Goal: Task Accomplishment & Management: Manage account settings

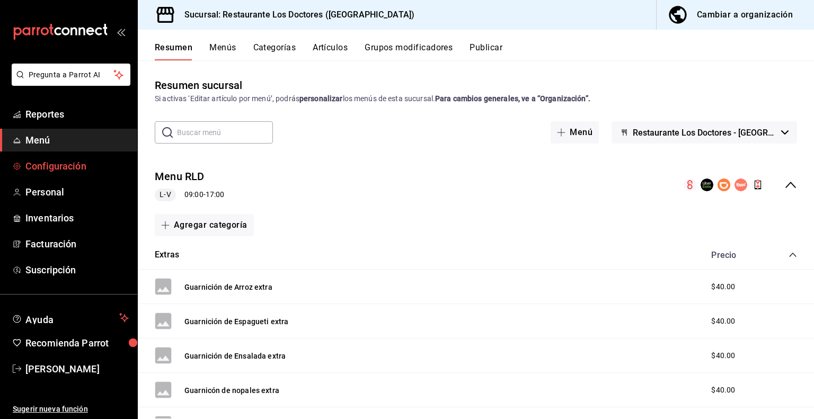
click at [67, 163] on span "Configuración" at bounding box center [76, 166] width 103 height 14
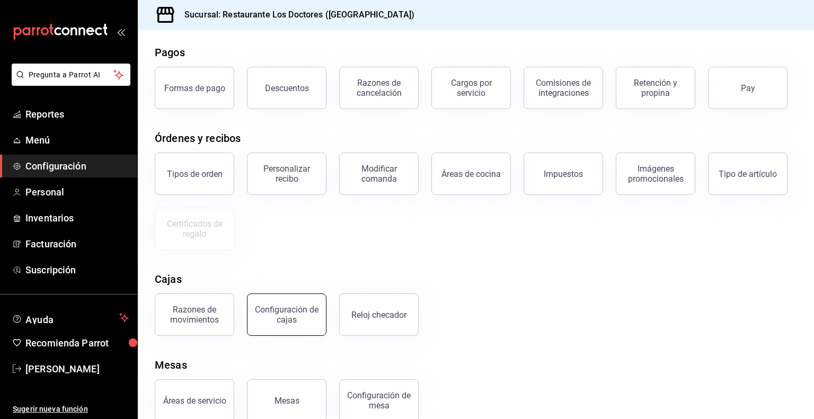
scroll to position [63, 0]
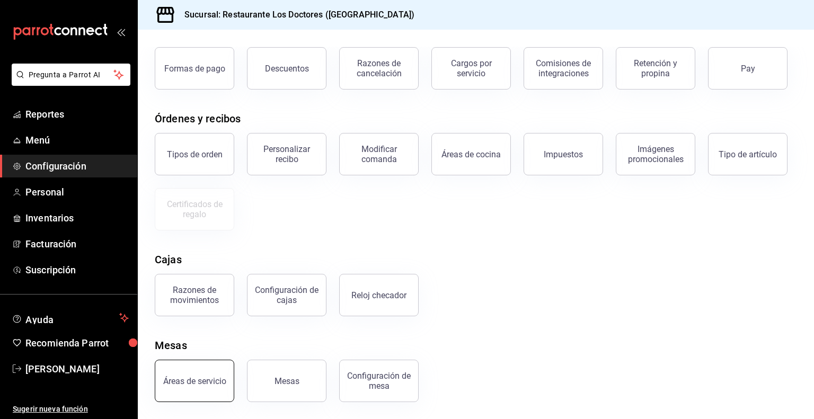
click at [198, 387] on button "Áreas de servicio" at bounding box center [194, 381] width 79 height 42
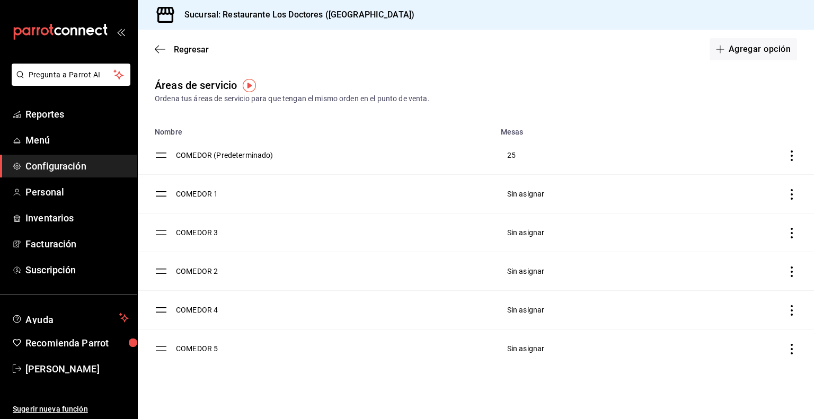
click at [790, 195] on icon "discountsTable" at bounding box center [791, 194] width 11 height 11
click at [731, 223] on li "Eliminar" at bounding box center [734, 222] width 125 height 30
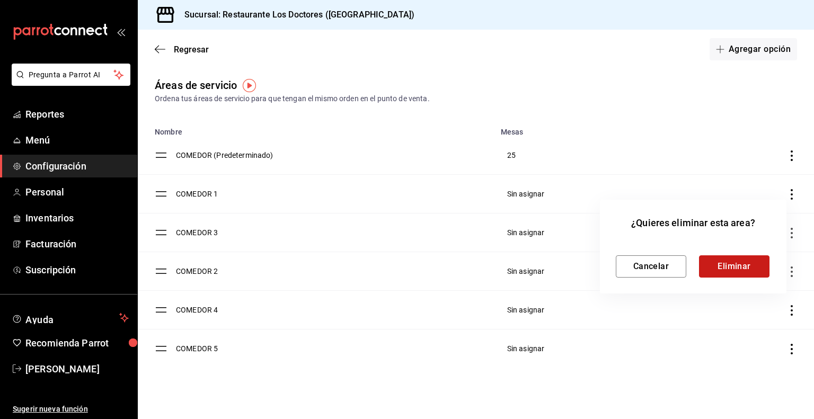
click at [729, 270] on button "Eliminar" at bounding box center [734, 266] width 70 height 22
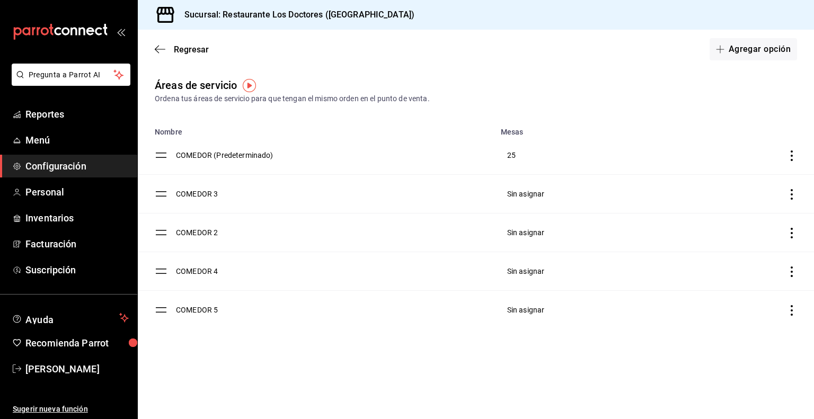
click at [791, 191] on icon "discountsTable" at bounding box center [791, 194] width 11 height 11
click at [721, 218] on span "Eliminar" at bounding box center [717, 221] width 27 height 8
click at [42, 165] on span "Configuración" at bounding box center [76, 166] width 103 height 14
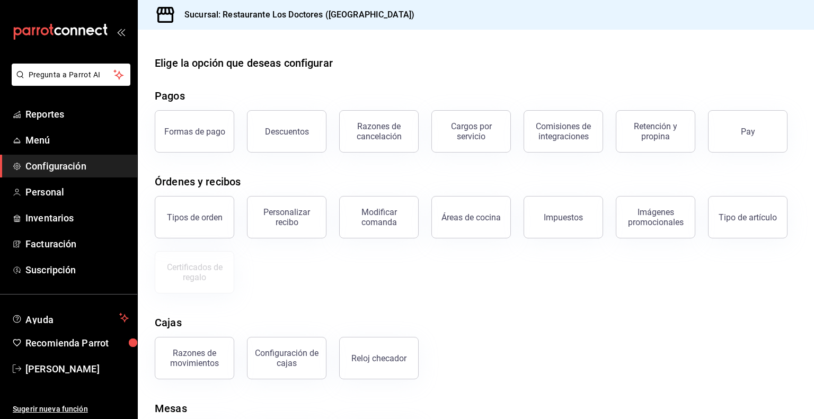
scroll to position [63, 0]
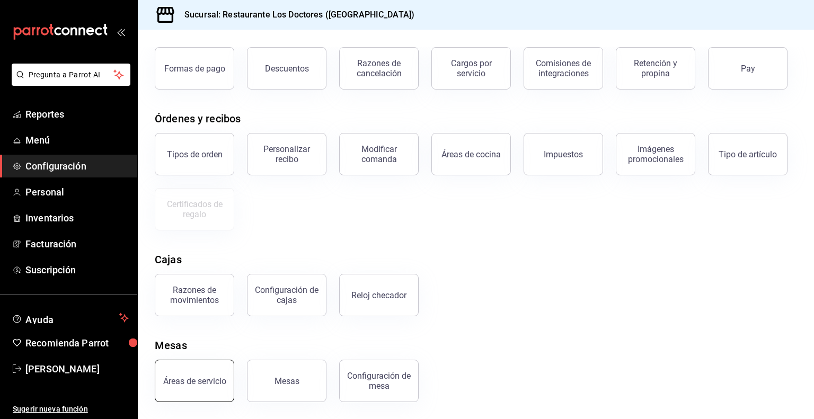
click at [206, 371] on button "Áreas de servicio" at bounding box center [194, 381] width 79 height 42
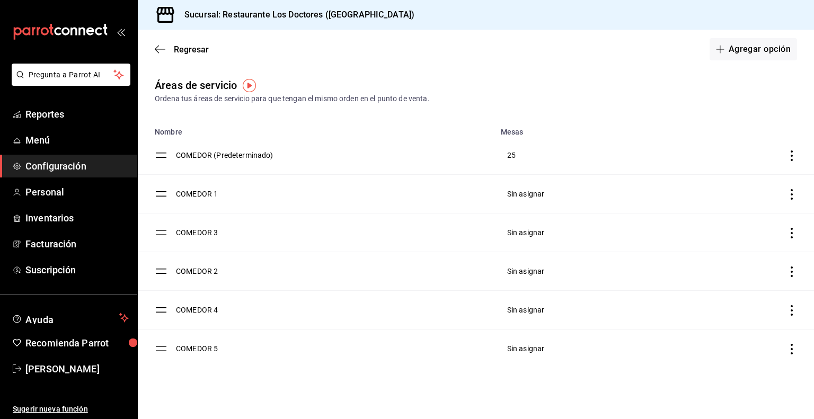
click at [791, 194] on icon "discountsTable" at bounding box center [791, 194] width 11 height 11
click at [721, 225] on span "Eliminar" at bounding box center [717, 221] width 27 height 8
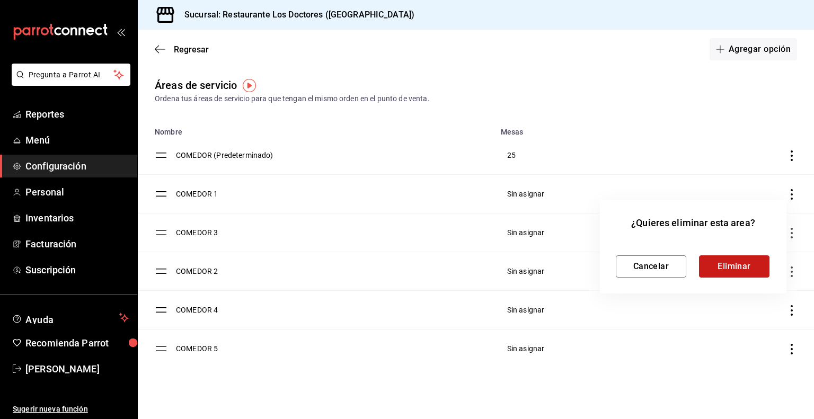
click at [740, 269] on button "Eliminar" at bounding box center [734, 266] width 70 height 22
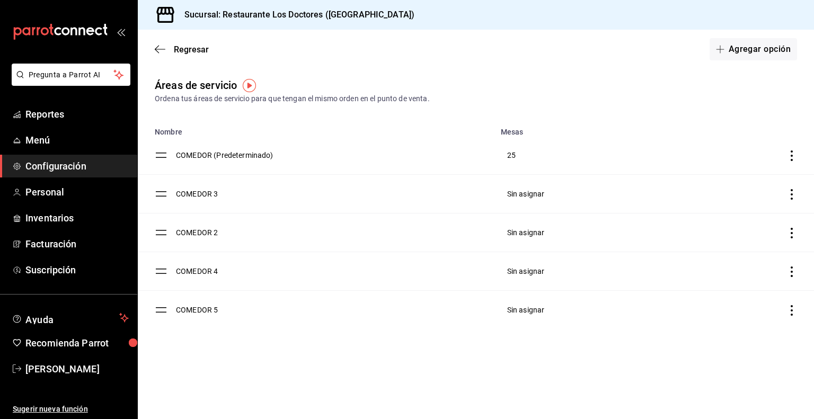
drag, startPoint x: 789, startPoint y: 192, endPoint x: 623, endPoint y: 295, distance: 195.2
click at [623, 295] on td "Sin asignar" at bounding box center [574, 310] width 160 height 39
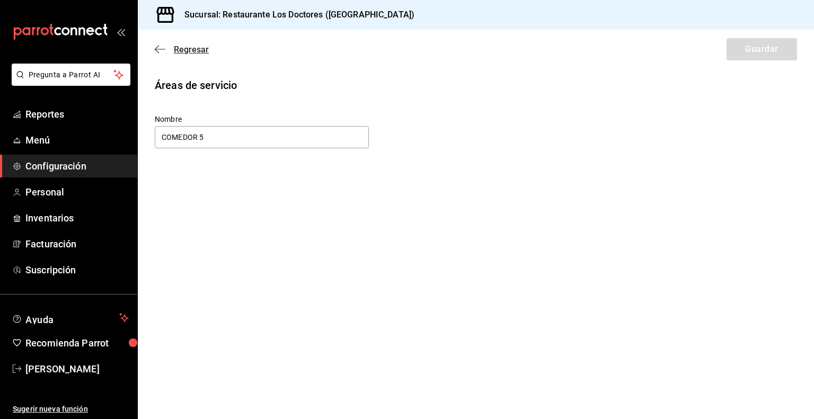
click at [184, 49] on span "Regresar" at bounding box center [191, 50] width 35 height 10
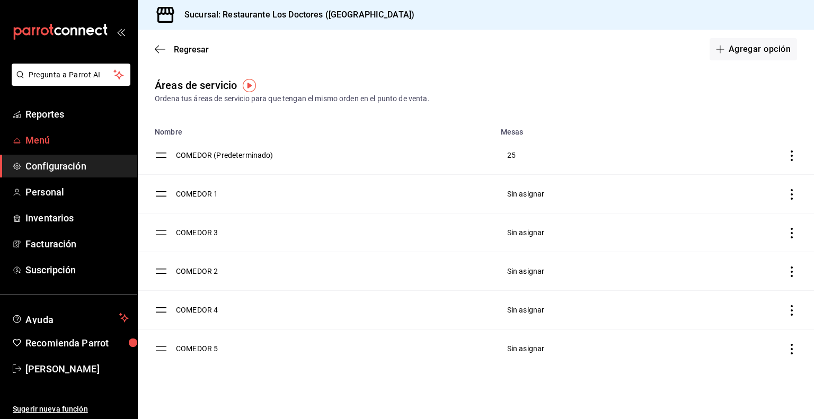
click at [45, 139] on span "Menú" at bounding box center [76, 140] width 103 height 14
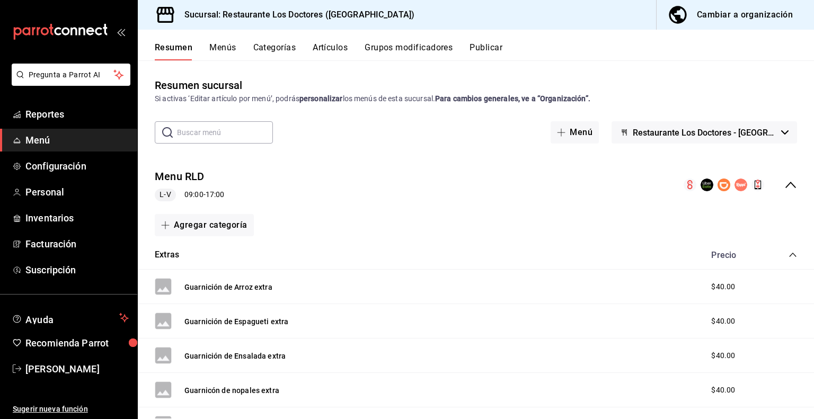
click at [277, 48] on button "Categorías" at bounding box center [274, 51] width 43 height 18
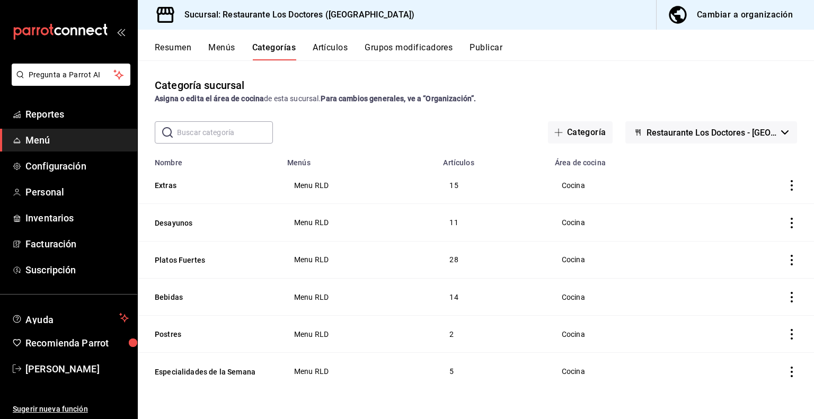
click at [44, 143] on span "Menú" at bounding box center [76, 140] width 103 height 14
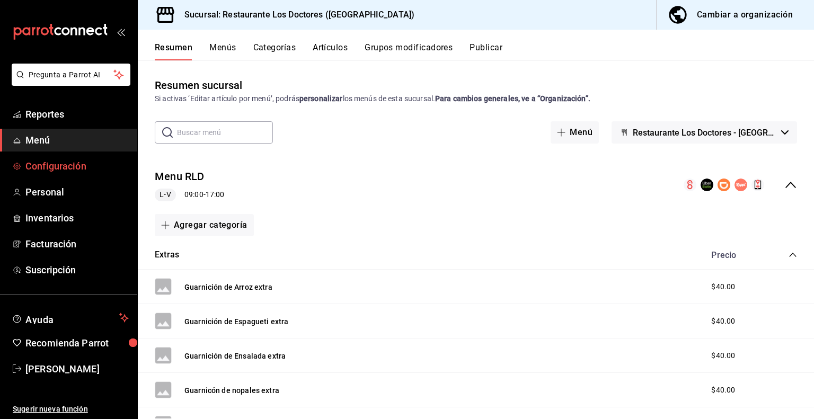
click at [60, 173] on link "Configuración" at bounding box center [68, 166] width 137 height 23
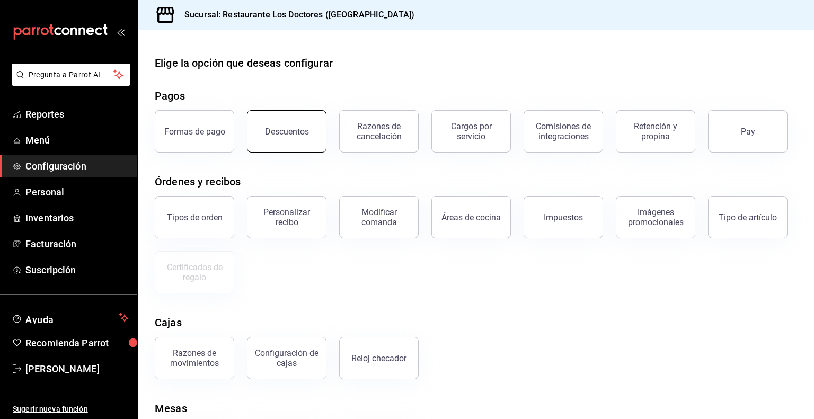
click at [293, 135] on div "Descuentos" at bounding box center [287, 132] width 44 height 10
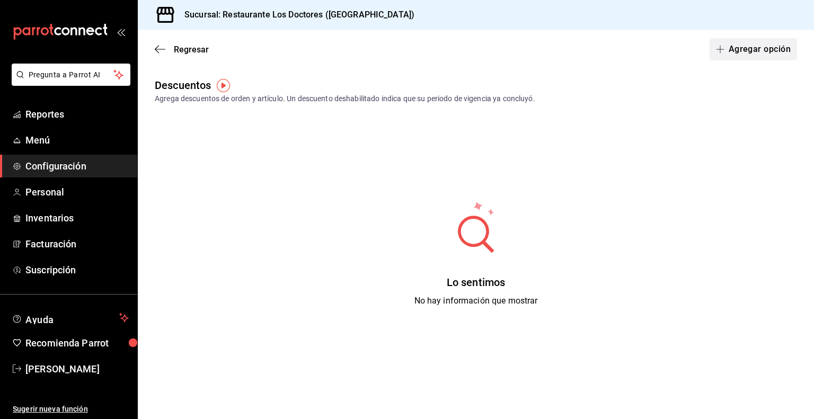
click at [739, 50] on button "Agregar opción" at bounding box center [753, 49] width 87 height 22
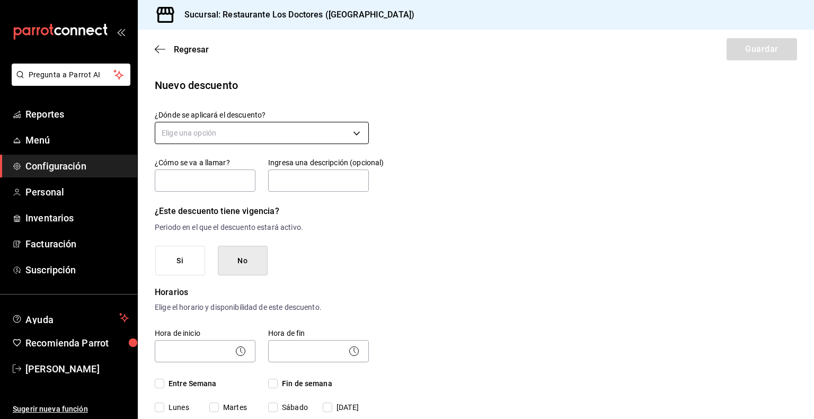
click at [192, 133] on body "Pregunta a Parrot AI Reportes Menú Configuración Personal Inventarios Facturaci…" at bounding box center [407, 209] width 814 height 419
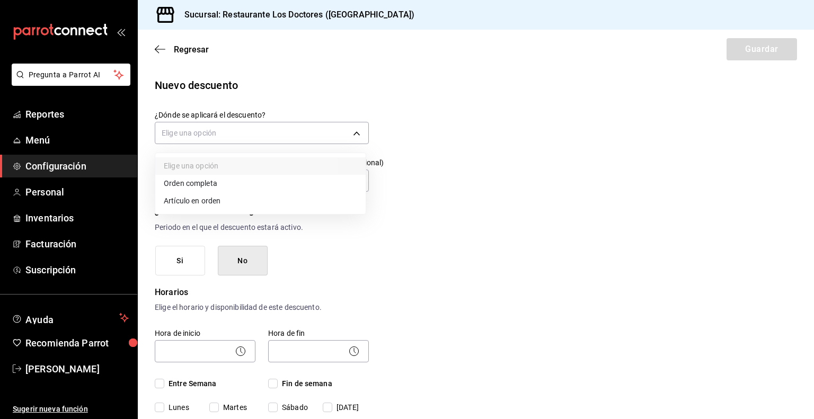
click at [455, 188] on div at bounding box center [407, 209] width 814 height 419
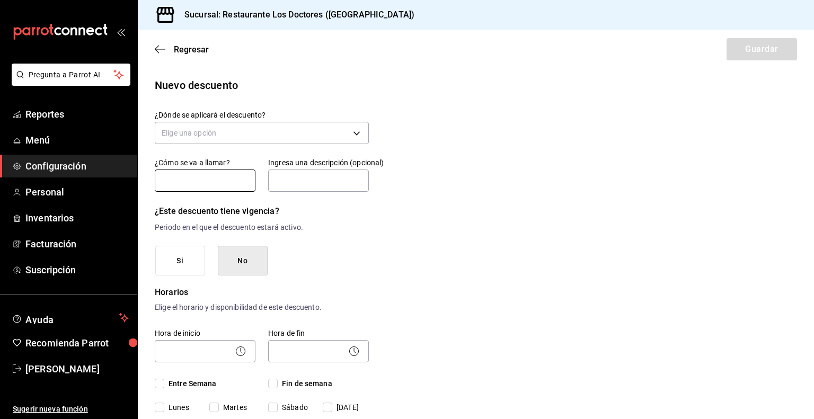
click at [218, 178] on input "text" at bounding box center [205, 181] width 101 height 22
type input ">"
type input "De"
click at [297, 138] on body "Pregunta a Parrot AI Reportes Menú Configuración Personal Inventarios Facturaci…" at bounding box center [407, 209] width 814 height 419
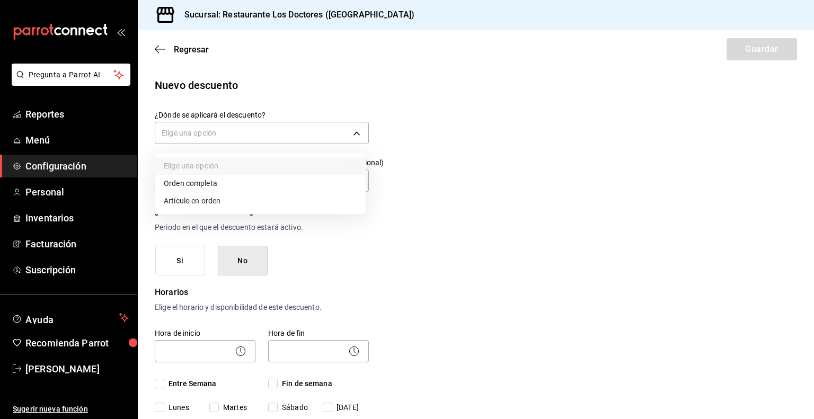
click at [206, 202] on li "Artículo en orden" at bounding box center [260, 200] width 210 height 17
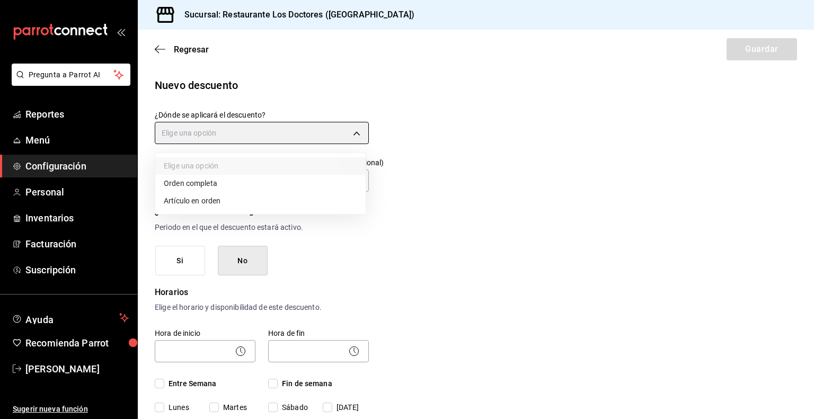
type input "ORDER_ITEM"
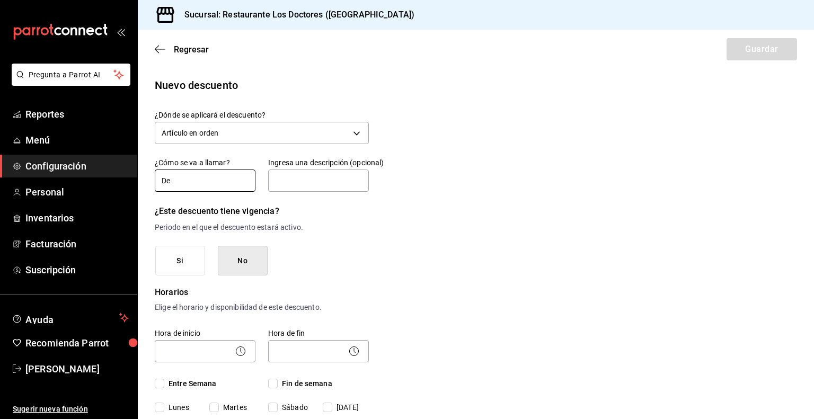
click at [206, 182] on input "De" at bounding box center [205, 181] width 101 height 22
type input "D"
type input ">"
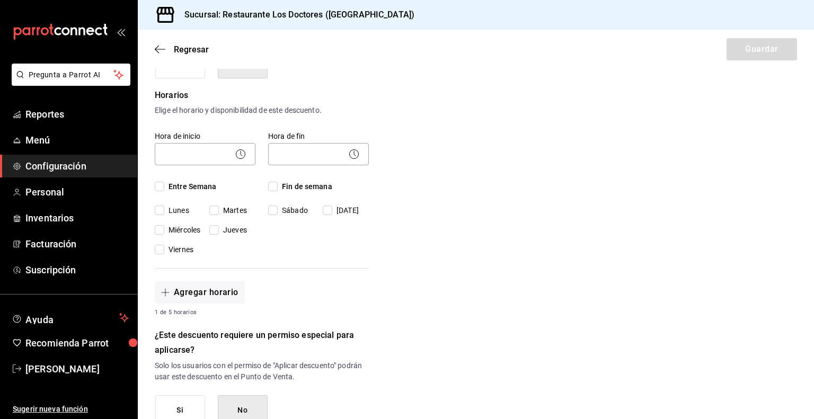
scroll to position [247, 0]
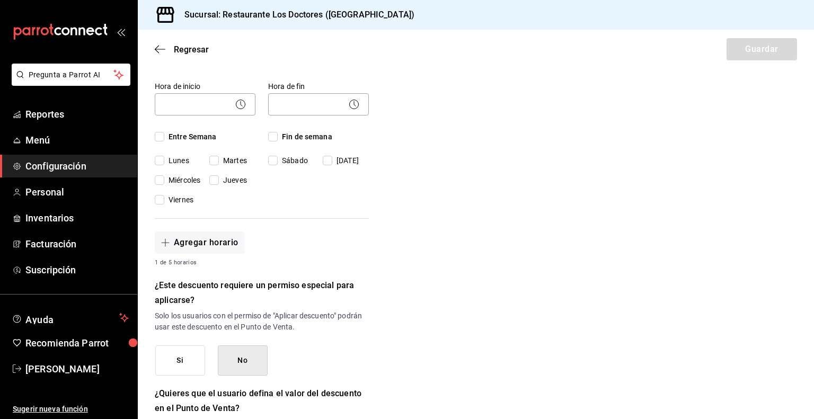
type input "Prestación Empleado"
click at [157, 136] on input "Entre Semana" at bounding box center [160, 137] width 10 height 10
checkbox input "true"
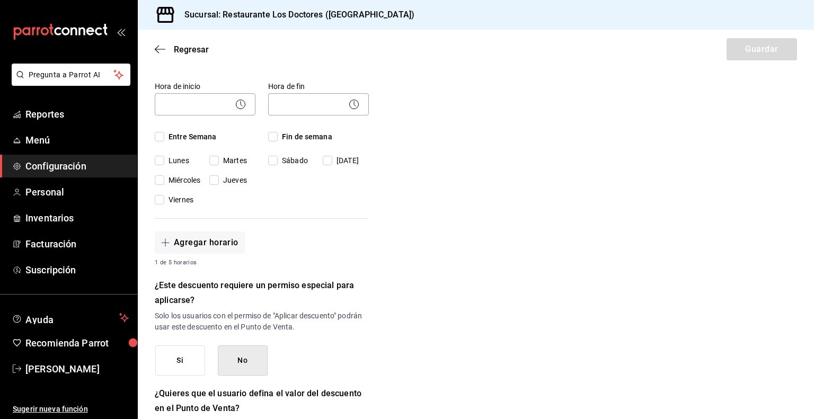
checkbox input "true"
click at [210, 103] on body "Pregunta a Parrot AI Reportes Menú Configuración Personal Inventarios Facturaci…" at bounding box center [407, 209] width 814 height 419
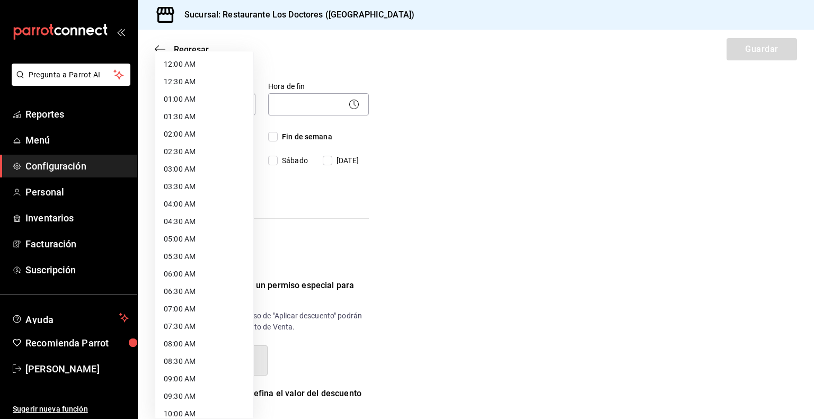
click at [217, 65] on li "12:00 AM" at bounding box center [204, 64] width 98 height 17
type input "00:00"
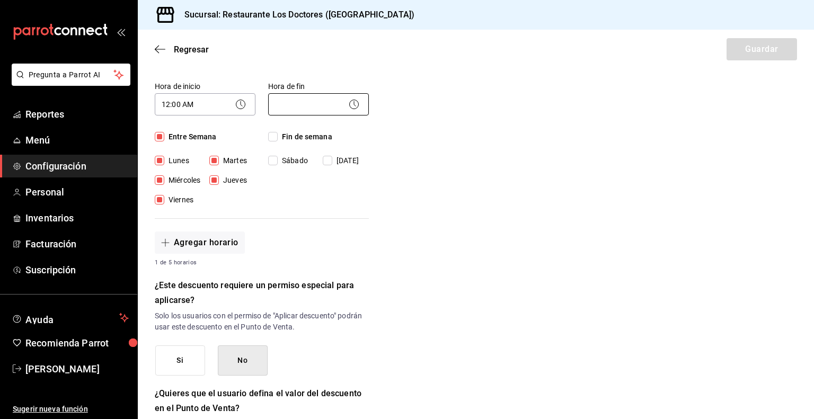
click at [305, 100] on body "Pregunta a Parrot AI Reportes Menú Configuración Personal Inventarios Facturaci…" at bounding box center [407, 209] width 814 height 419
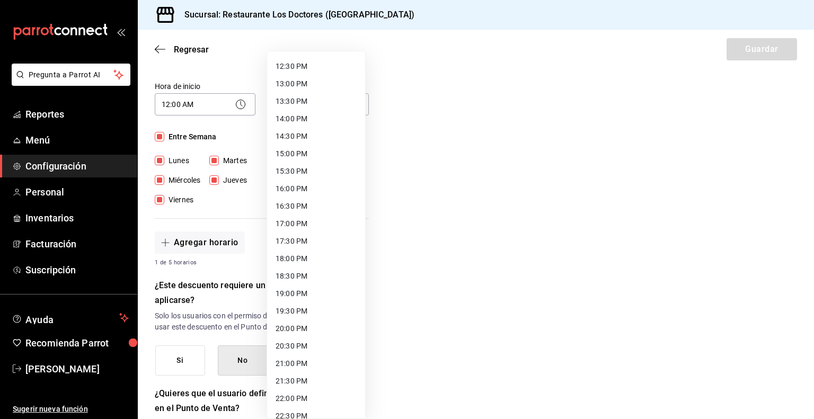
scroll to position [498, 0]
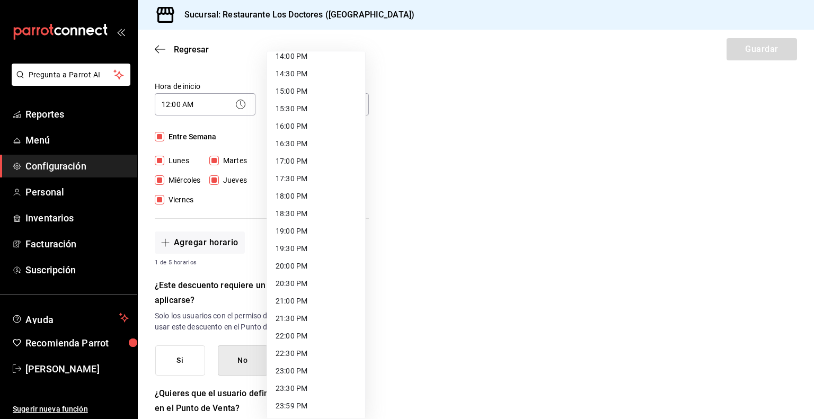
click at [299, 406] on li "23:59 PM" at bounding box center [316, 405] width 98 height 17
type input "23:59"
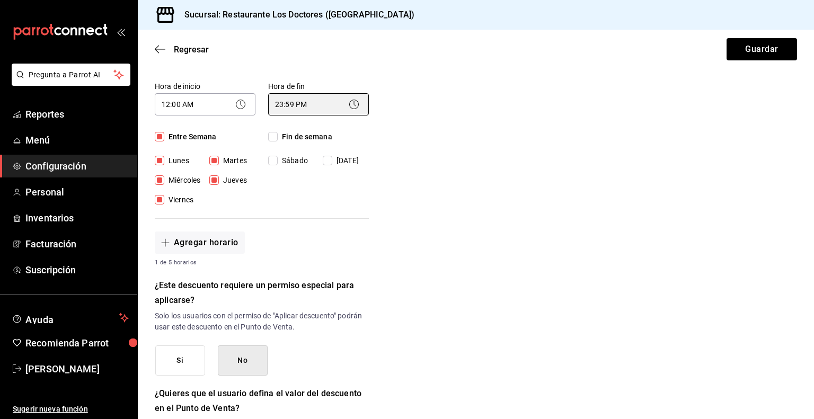
scroll to position [465, 0]
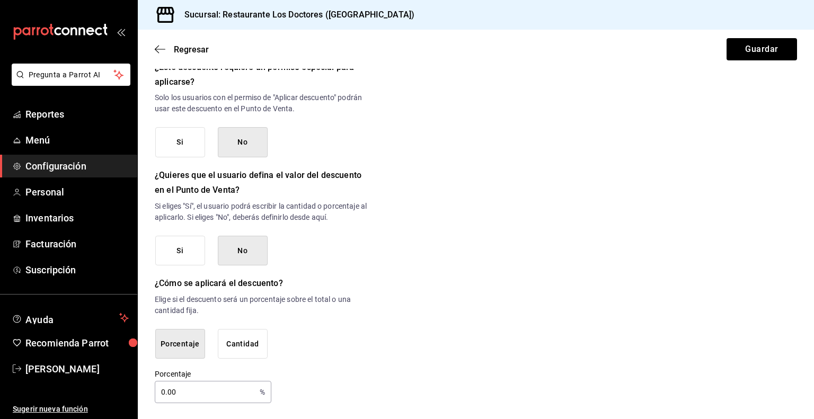
click at [250, 250] on button "No" at bounding box center [243, 251] width 50 height 30
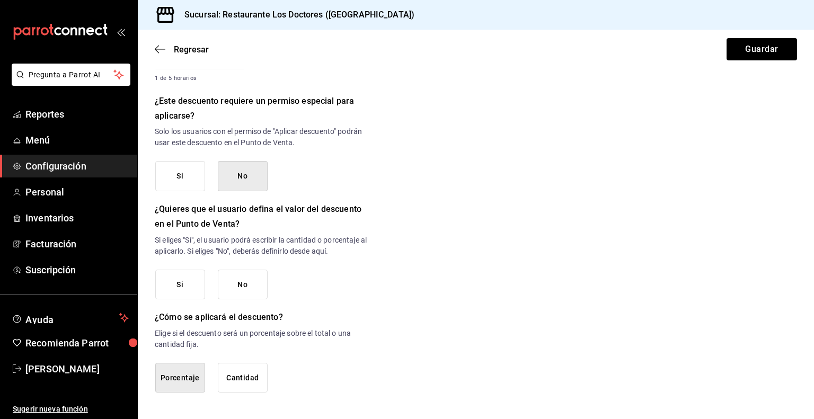
click at [191, 288] on button "Si" at bounding box center [180, 285] width 50 height 30
click at [247, 285] on button "No" at bounding box center [243, 285] width 50 height 30
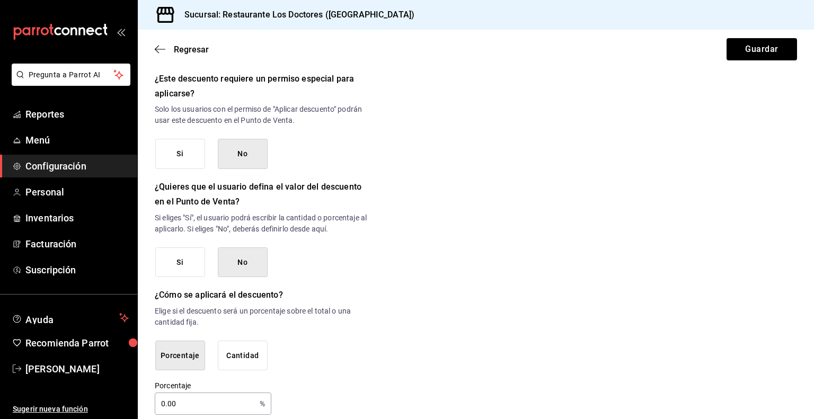
scroll to position [465, 0]
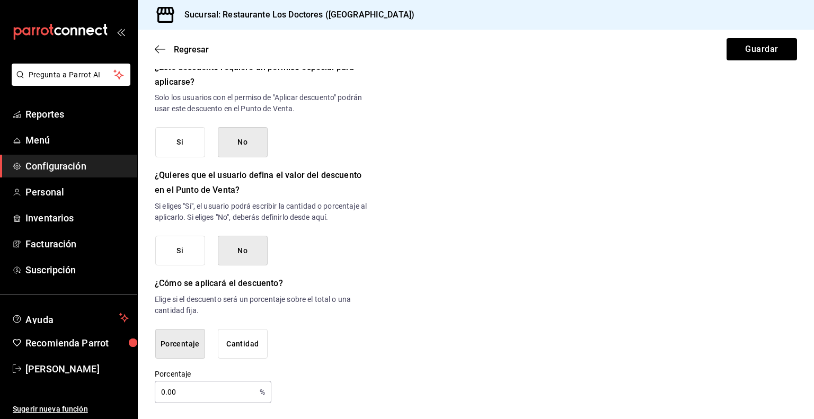
click at [216, 382] on input "0.00" at bounding box center [205, 392] width 101 height 21
type input "0"
type input "100"
click at [360, 315] on div "¿Cómo se aplicará el descuento? Elige si el descuento será un porcentaje sobre …" at bounding box center [262, 317] width 214 height 83
click at [324, 369] on div "Porcentaje 100 % Porcentaje" at bounding box center [262, 386] width 214 height 34
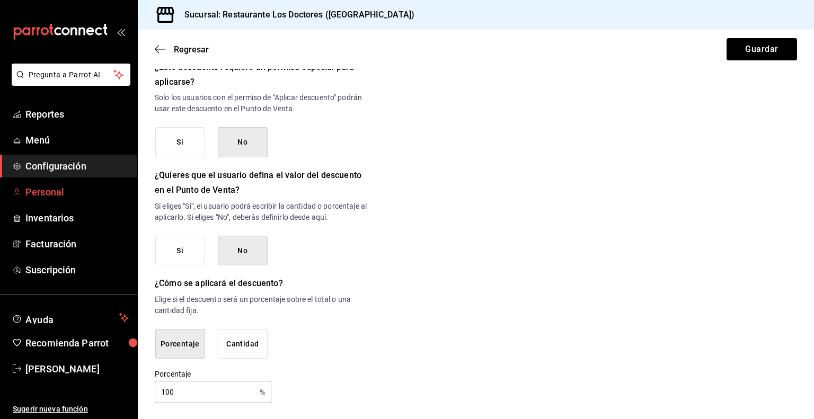
click at [55, 193] on span "Personal" at bounding box center [76, 192] width 103 height 14
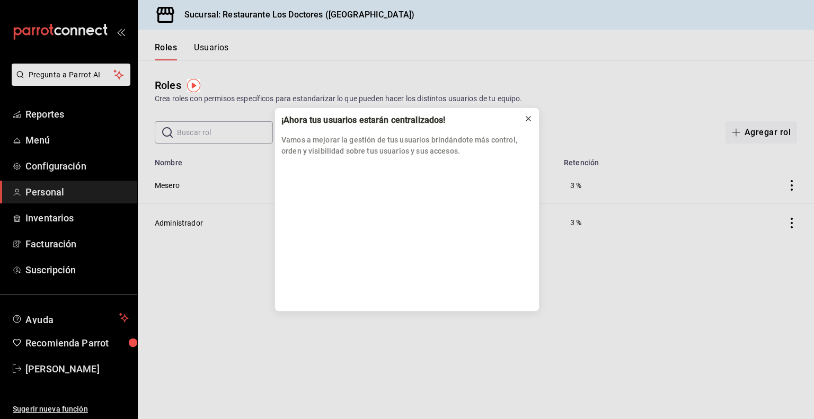
click at [528, 121] on icon at bounding box center [528, 118] width 8 height 8
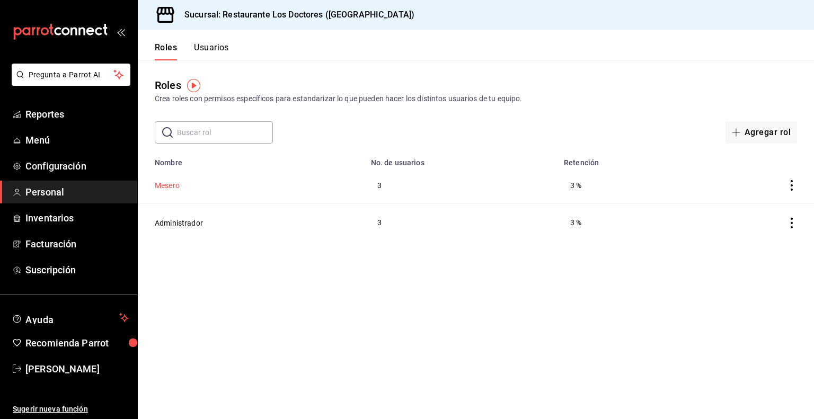
click at [172, 186] on button "Mesero" at bounding box center [167, 185] width 25 height 11
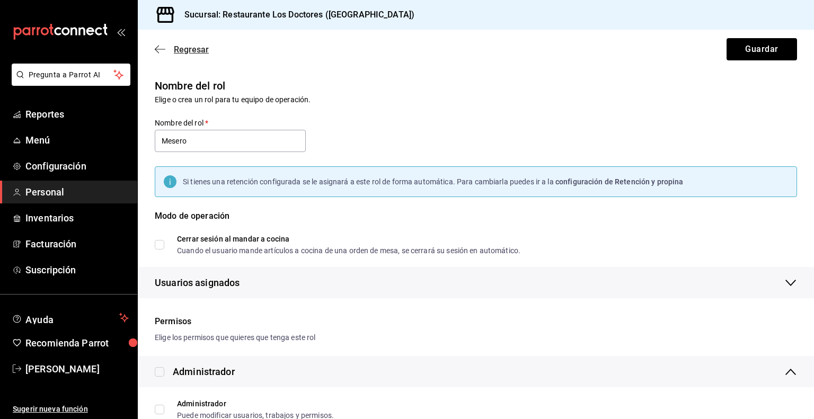
click at [159, 50] on icon "button" at bounding box center [160, 50] width 11 height 10
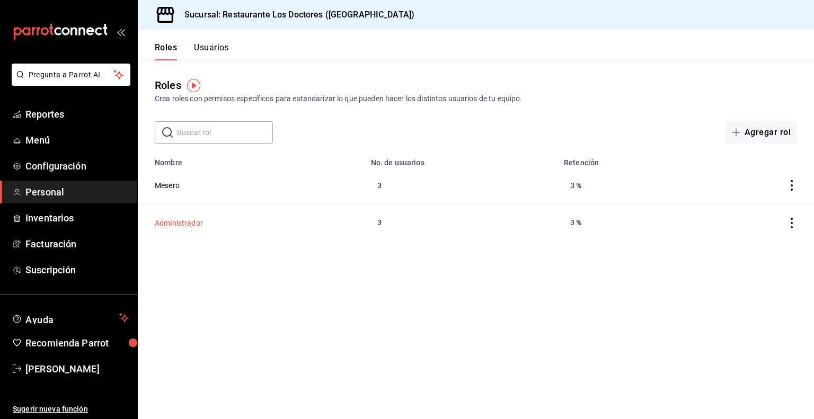
click at [183, 223] on button "Administrador" at bounding box center [179, 223] width 48 height 11
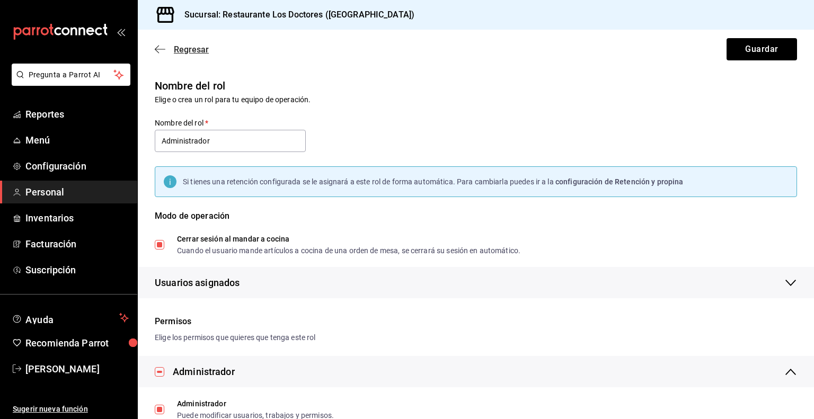
click at [161, 48] on icon "button" at bounding box center [160, 50] width 11 height 10
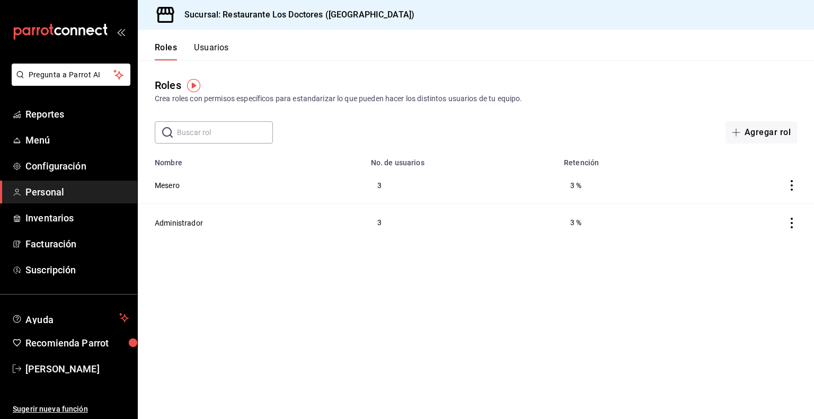
click at [791, 188] on icon "actions" at bounding box center [791, 185] width 11 height 11
click at [701, 266] on div at bounding box center [407, 209] width 814 height 419
click at [30, 142] on span "Menú" at bounding box center [76, 140] width 103 height 14
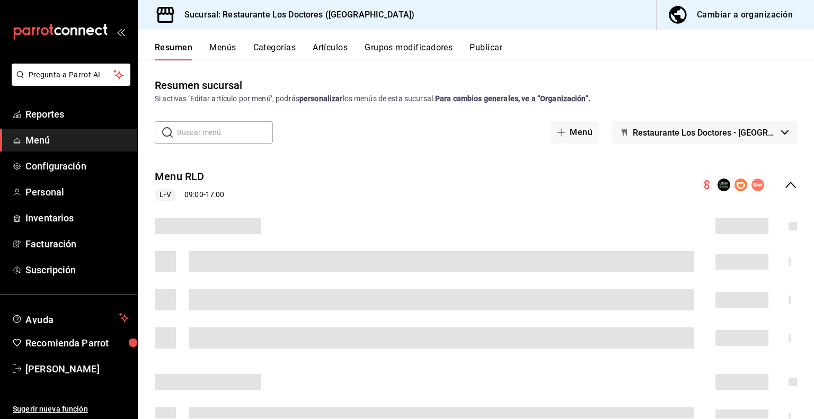
click at [751, 14] on div "Cambiar a organización" at bounding box center [745, 14] width 96 height 15
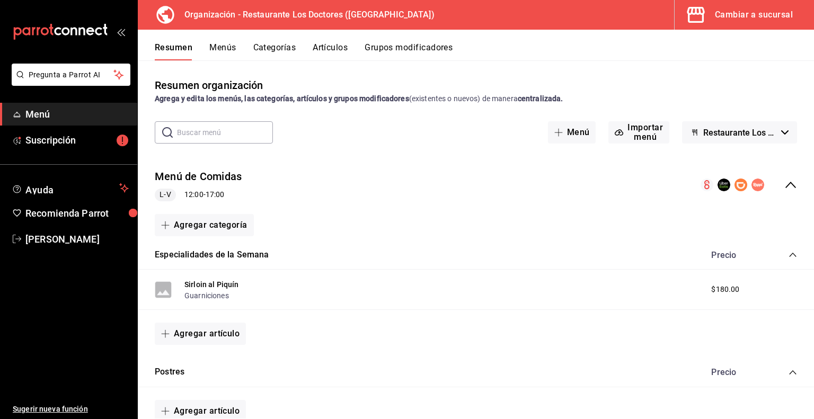
click at [756, 14] on div "Cambiar a sucursal" at bounding box center [754, 14] width 78 height 15
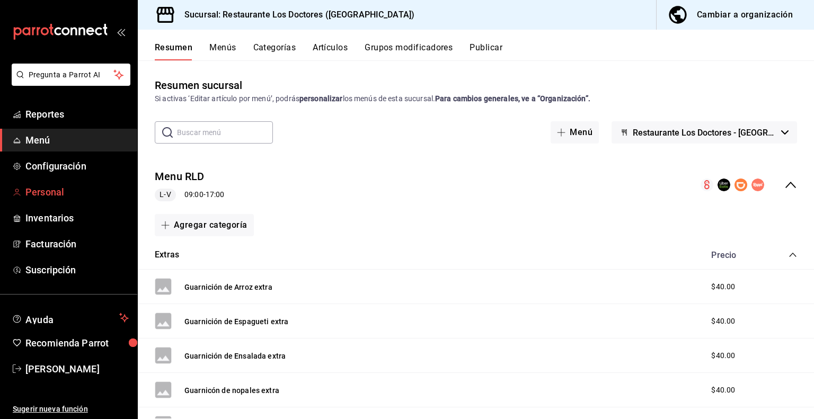
click at [43, 190] on span "Personal" at bounding box center [76, 192] width 103 height 14
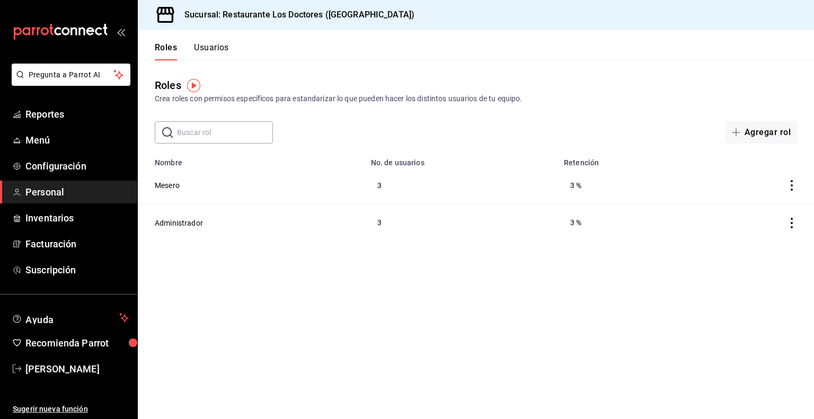
click at [217, 46] on button "Usuarios" at bounding box center [211, 51] width 35 height 18
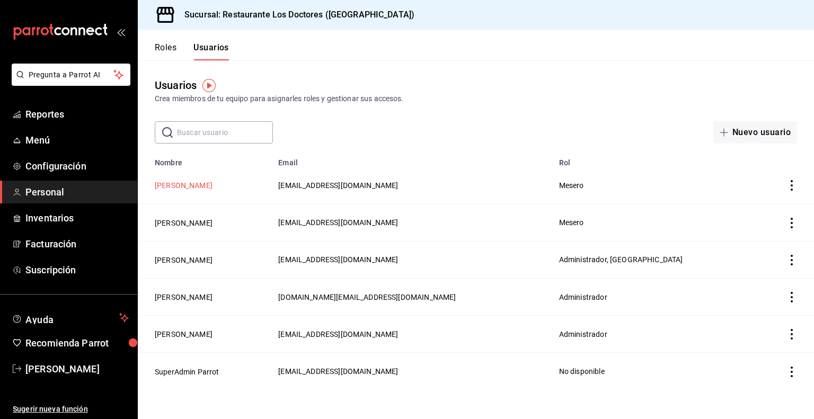
click at [170, 188] on button "[PERSON_NAME]" at bounding box center [184, 185] width 58 height 11
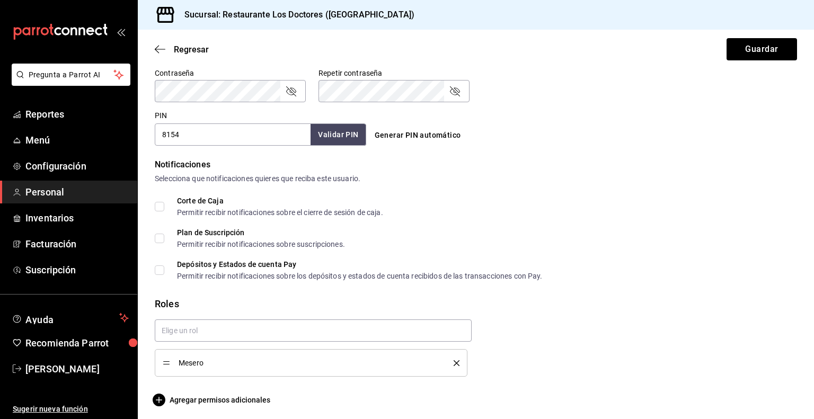
scroll to position [462, 0]
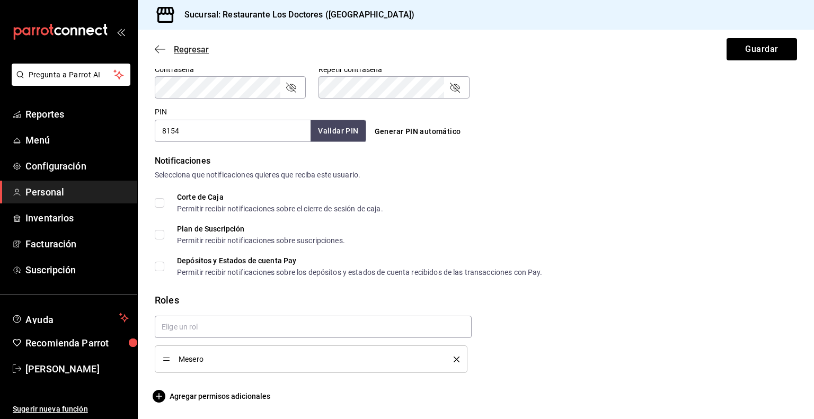
click at [189, 48] on span "Regresar" at bounding box center [191, 50] width 35 height 10
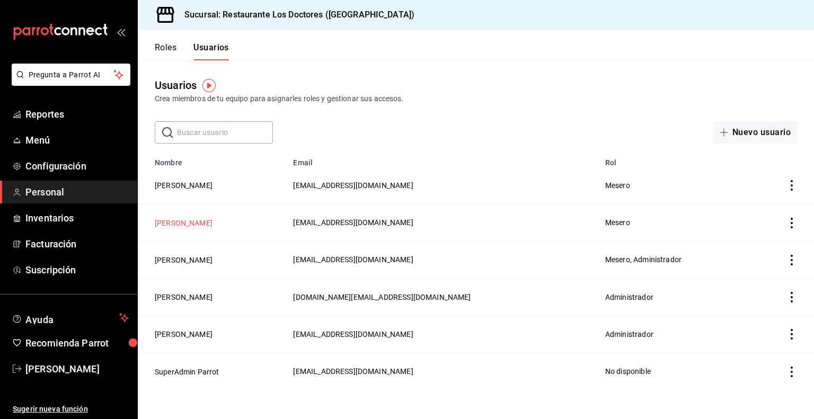
click at [181, 224] on button "[PERSON_NAME]" at bounding box center [184, 223] width 58 height 11
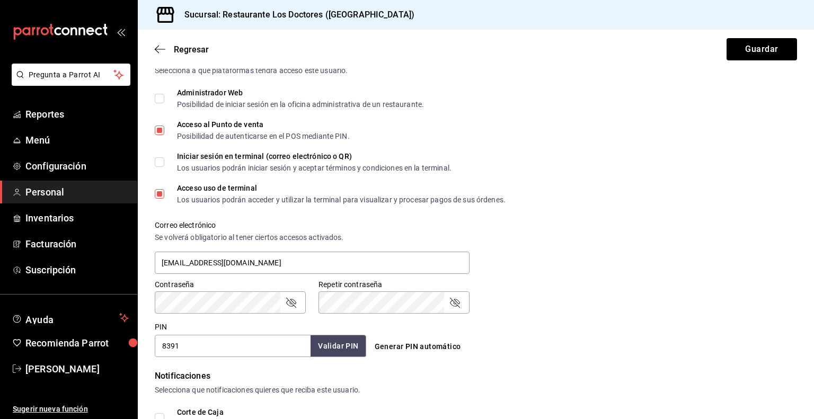
scroll to position [371, 0]
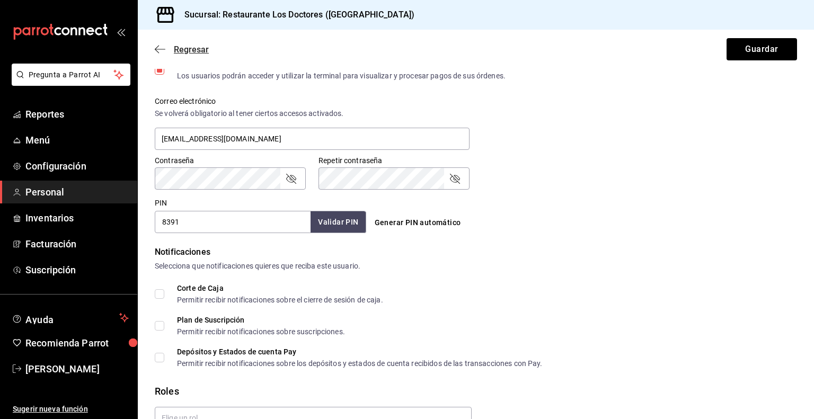
click at [190, 49] on span "Regresar" at bounding box center [191, 50] width 35 height 10
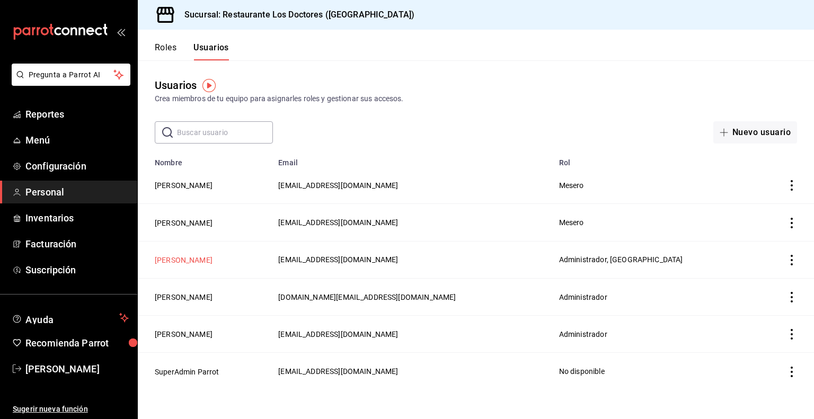
click at [163, 260] on button "[PERSON_NAME]" at bounding box center [184, 260] width 58 height 11
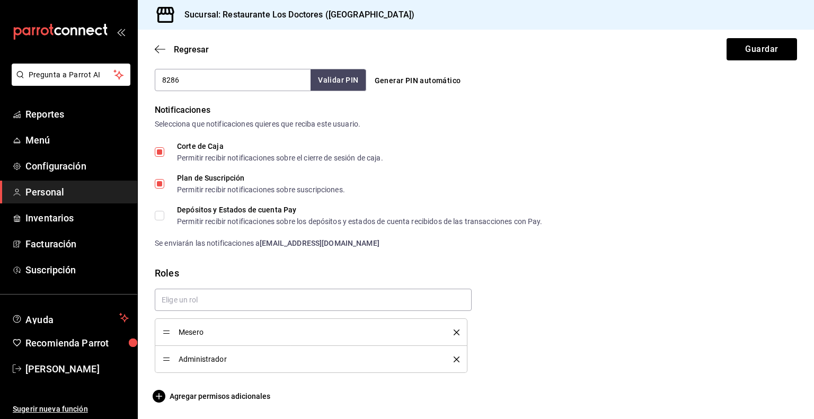
scroll to position [389, 0]
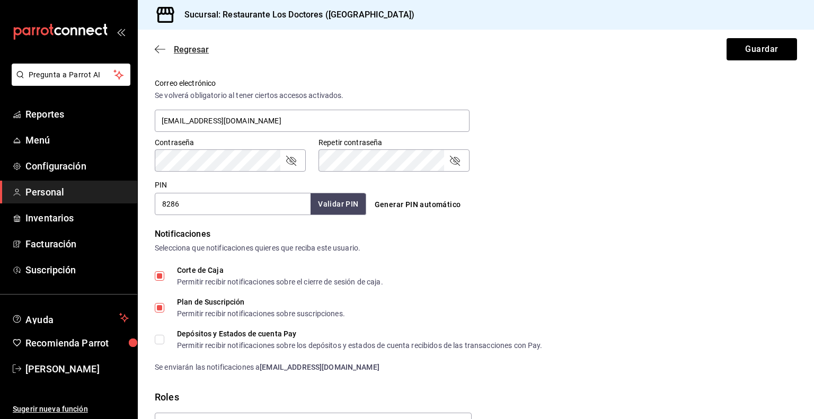
click at [159, 48] on icon "button" at bounding box center [160, 50] width 11 height 10
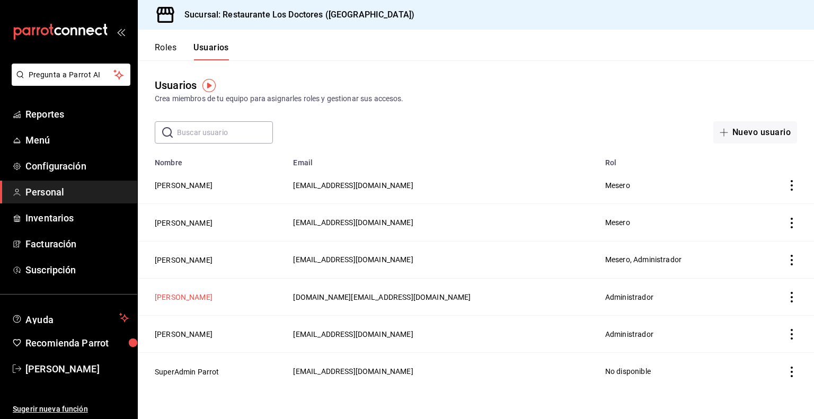
click at [172, 297] on button "[PERSON_NAME]" at bounding box center [184, 297] width 58 height 11
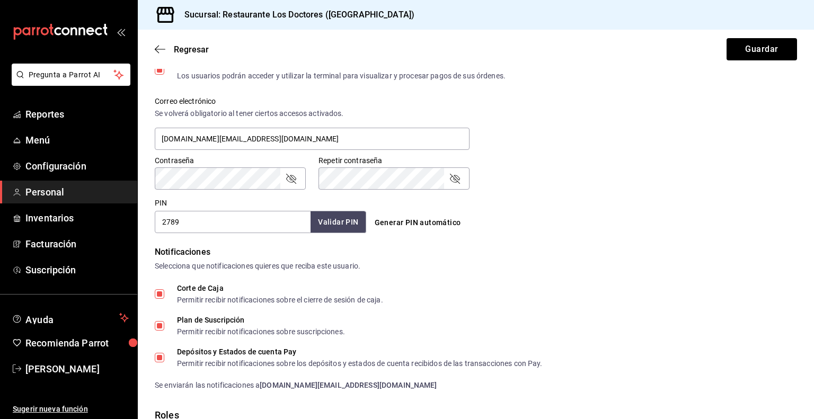
scroll to position [486, 0]
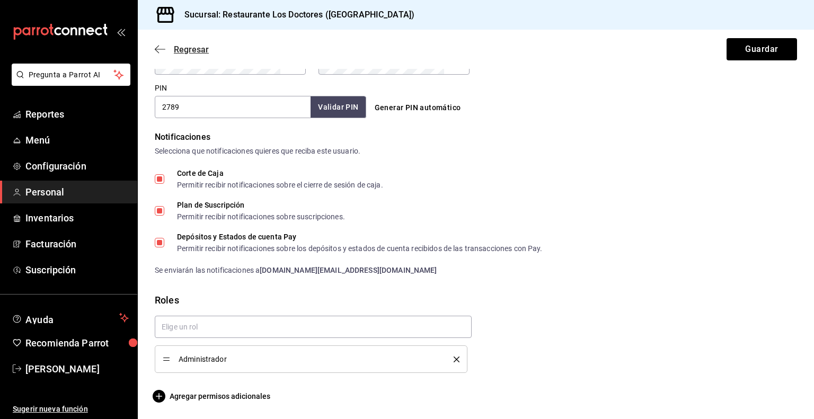
click at [163, 47] on icon "button" at bounding box center [160, 50] width 11 height 10
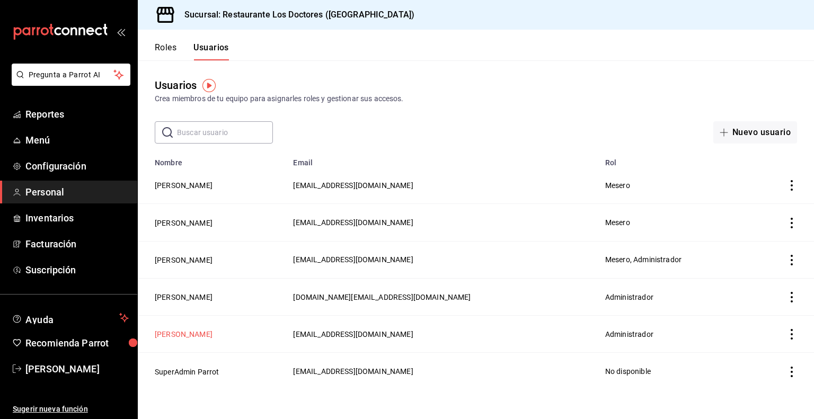
click at [178, 332] on button "[PERSON_NAME]" at bounding box center [184, 334] width 58 height 11
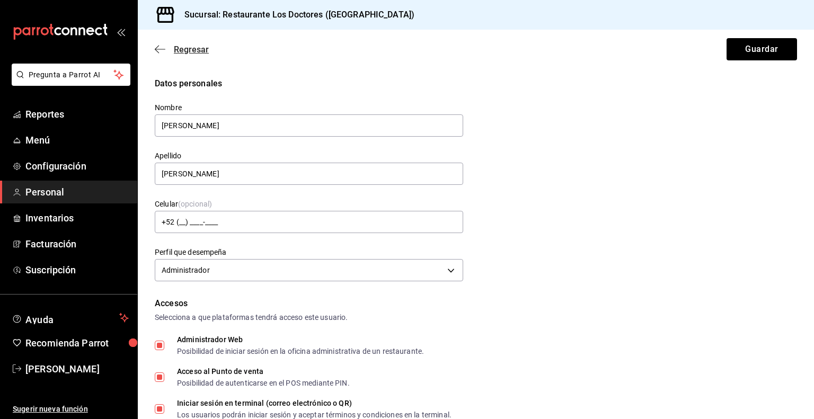
click at [187, 46] on span "Regresar" at bounding box center [191, 50] width 35 height 10
